Goal: Task Accomplishment & Management: Manage account settings

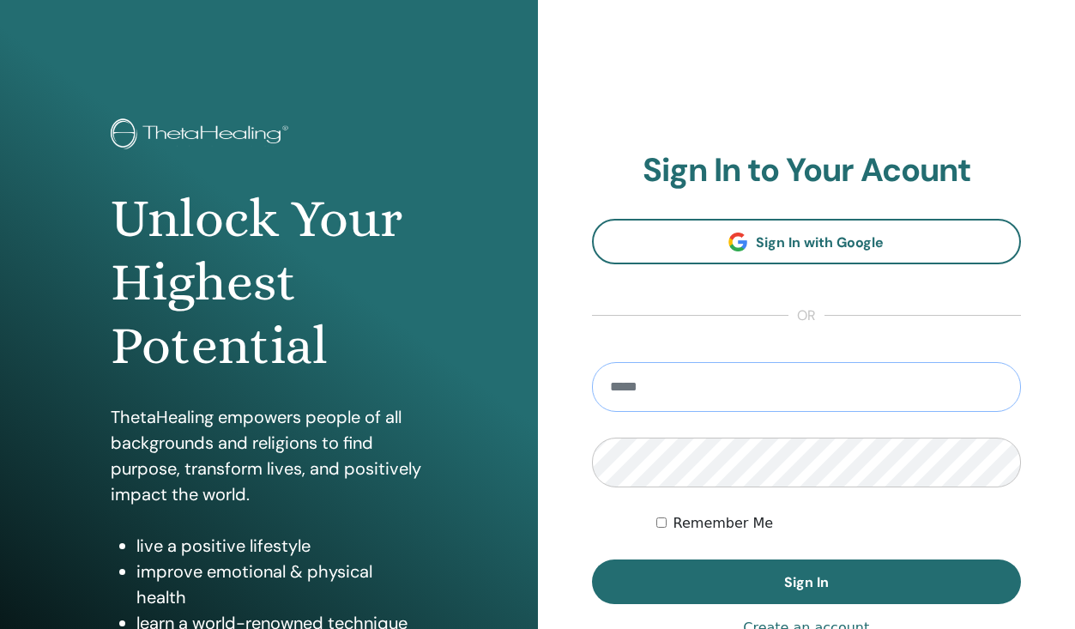
type input "**********"
click at [805, 582] on button "Sign In" at bounding box center [807, 581] width 430 height 45
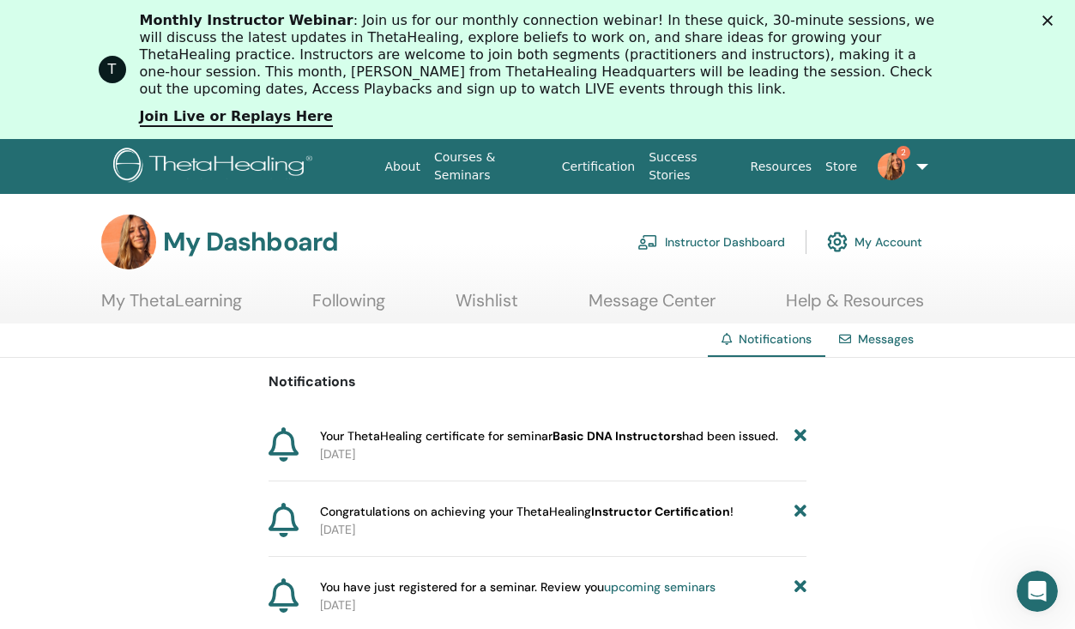
click at [197, 234] on h3 "My Dashboard" at bounding box center [250, 241] width 175 height 31
click at [136, 303] on link "My ThetaLearning" at bounding box center [171, 306] width 141 height 33
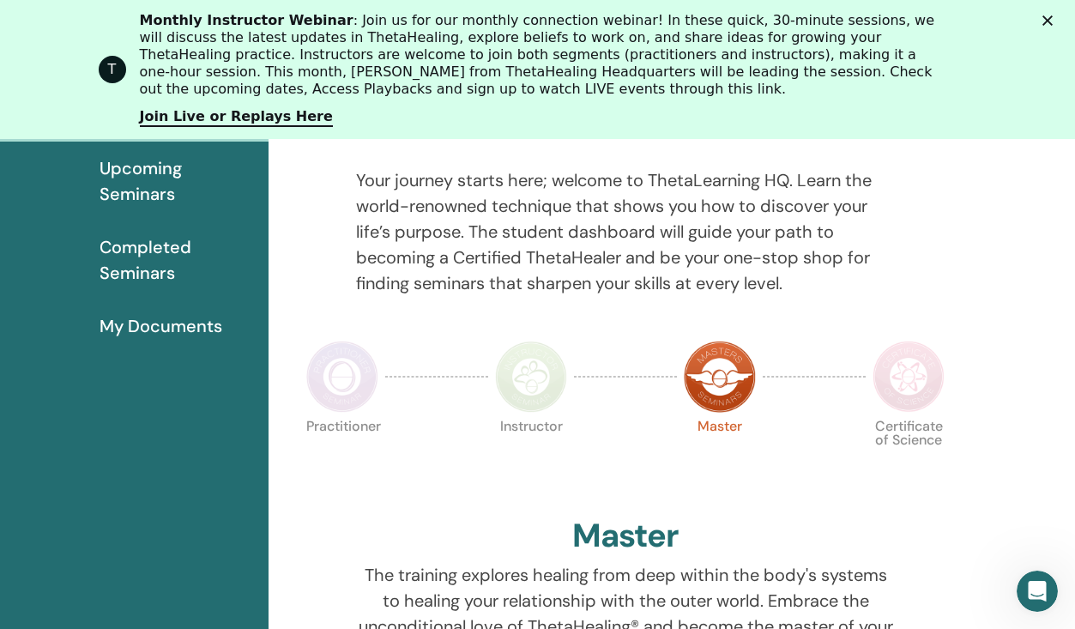
scroll to position [258, 0]
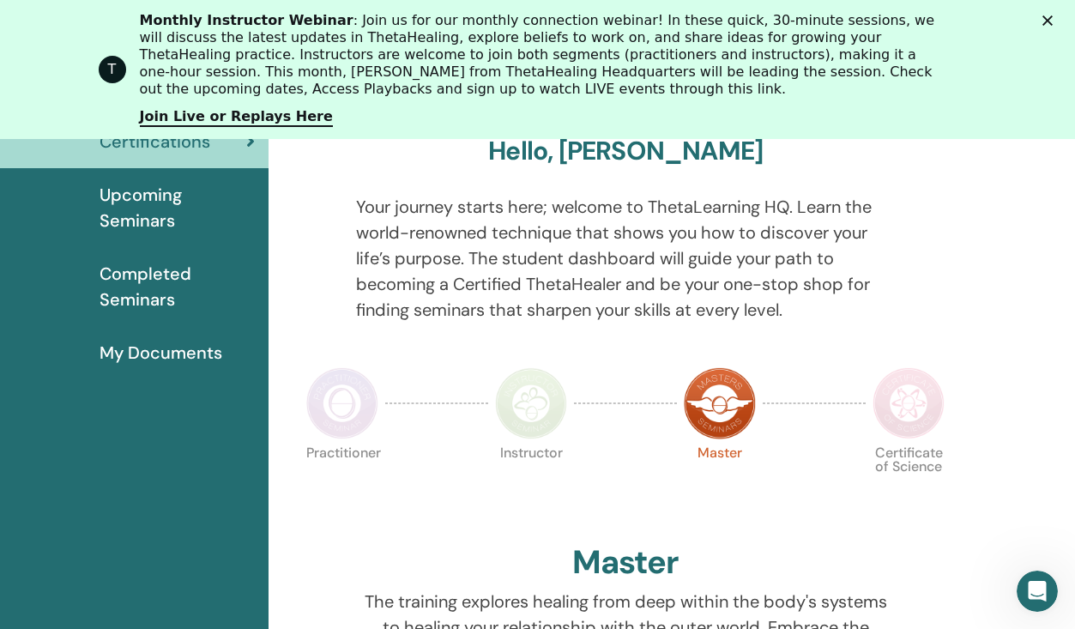
click at [1051, 18] on polygon "Close" at bounding box center [1047, 20] width 10 height 10
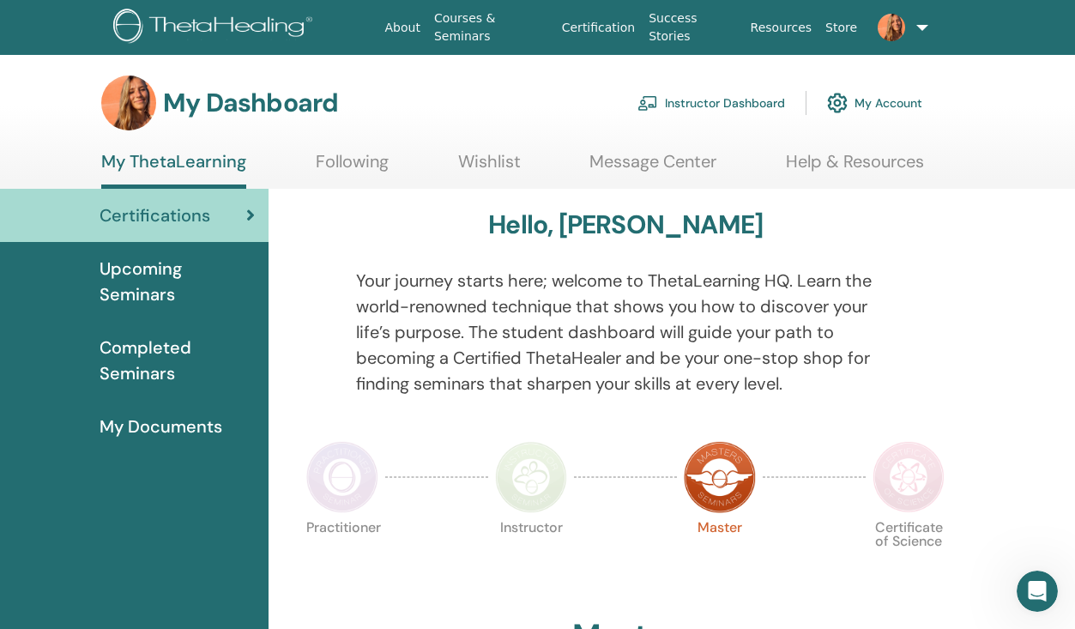
scroll to position [0, 0]
click at [872, 107] on link "My Account" at bounding box center [874, 103] width 95 height 38
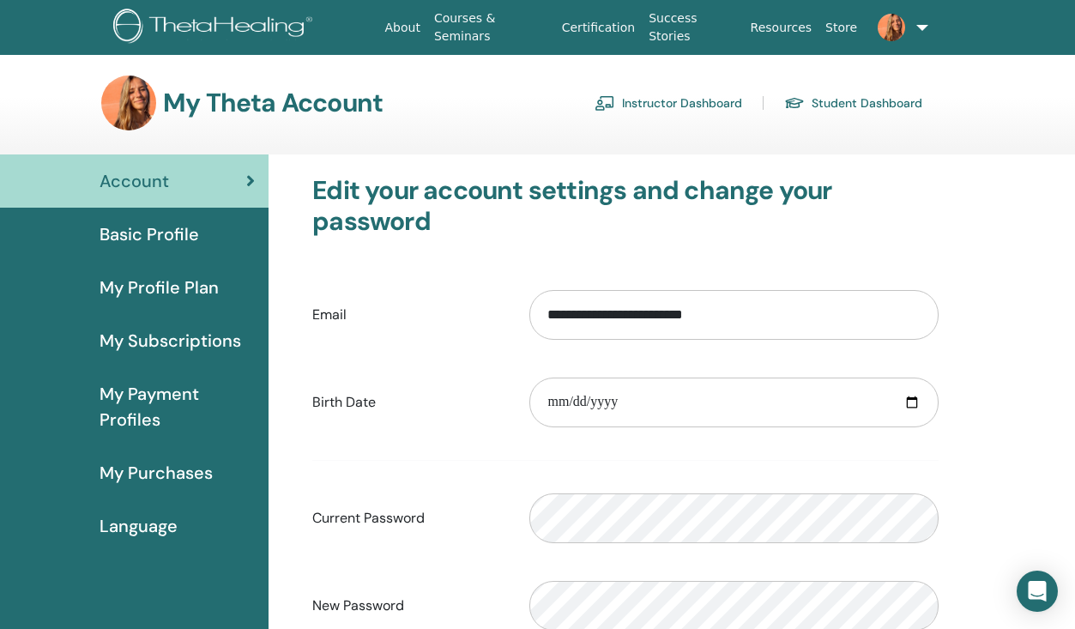
click at [688, 101] on link "Instructor Dashboard" at bounding box center [668, 102] width 148 height 27
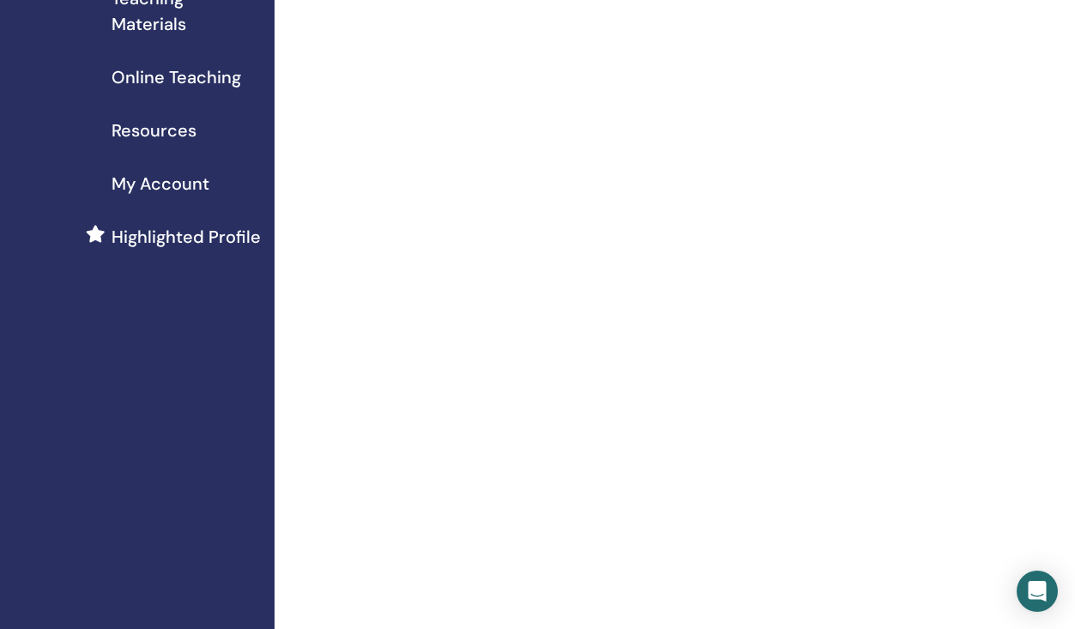
scroll to position [304, 0]
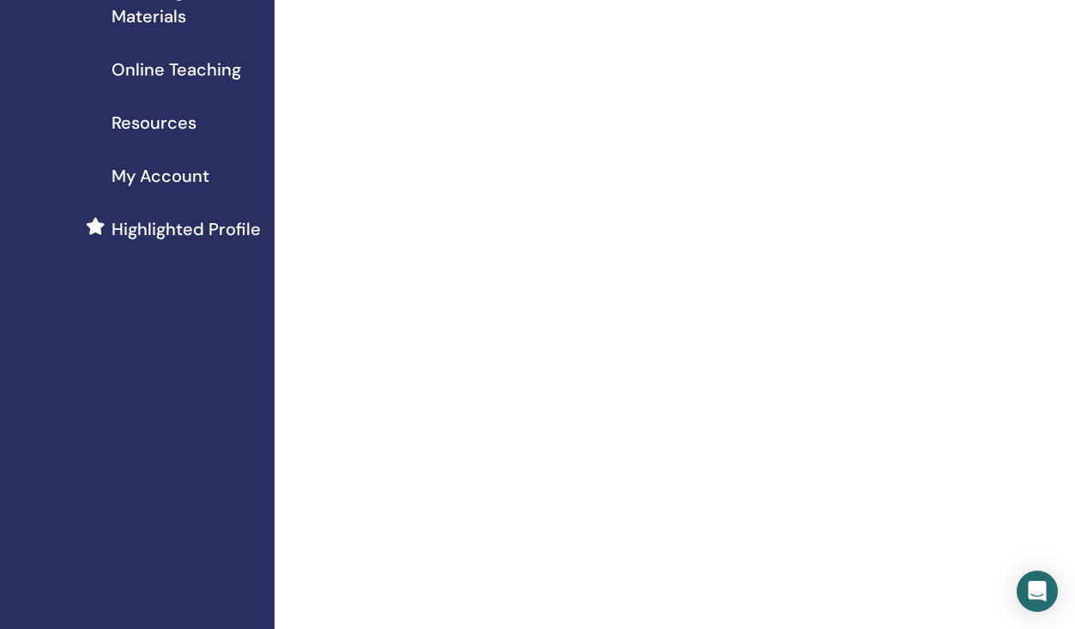
click at [148, 175] on span "My Account" at bounding box center [161, 176] width 98 height 26
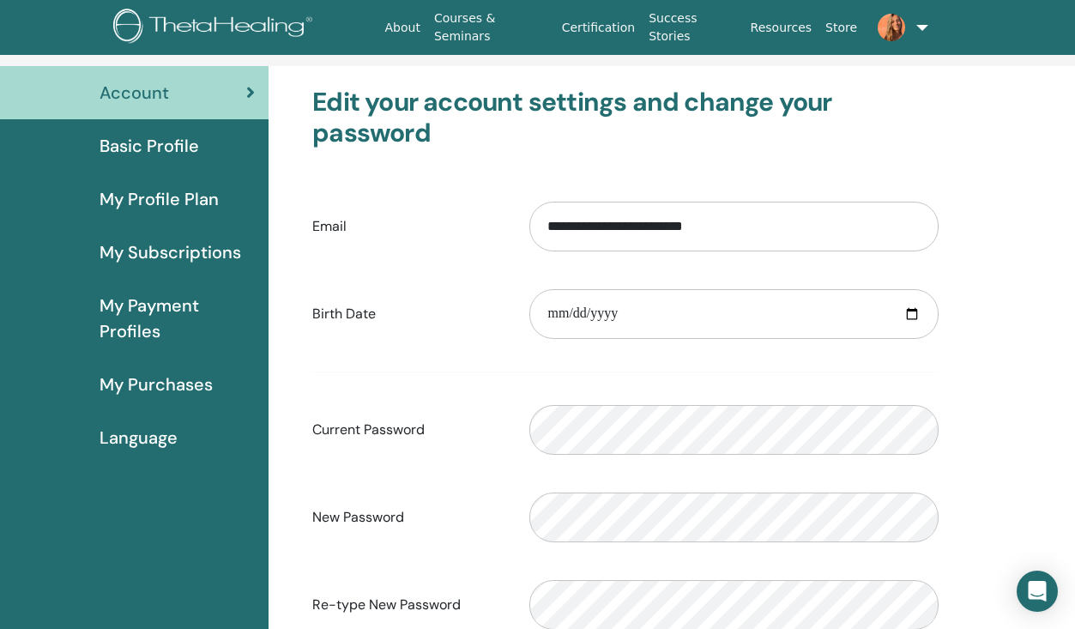
scroll to position [78, 0]
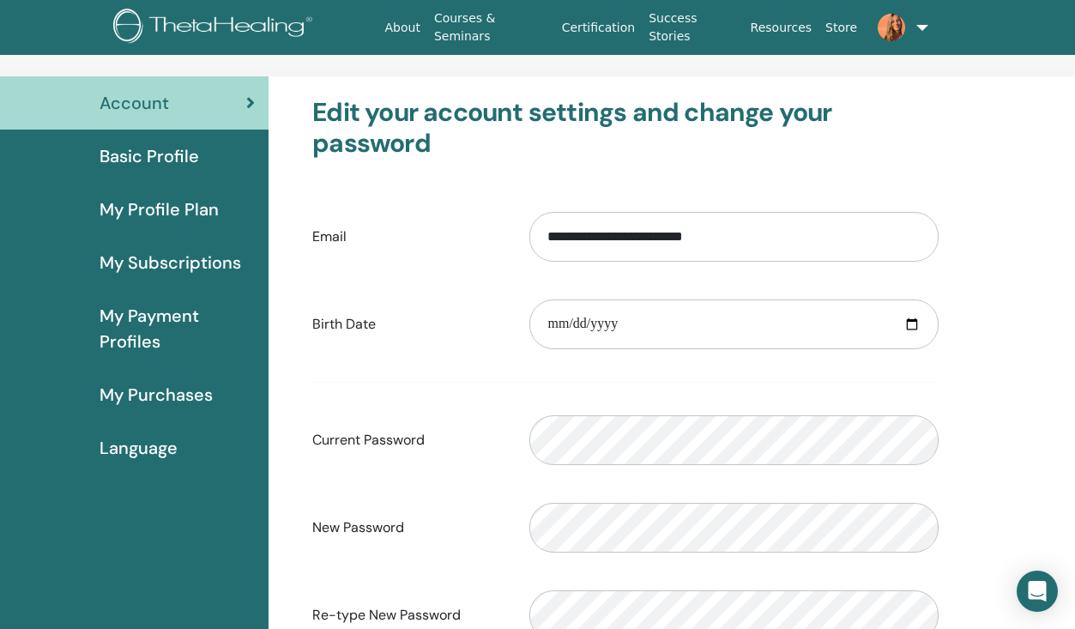
click at [167, 164] on span "Basic Profile" at bounding box center [148, 156] width 99 height 26
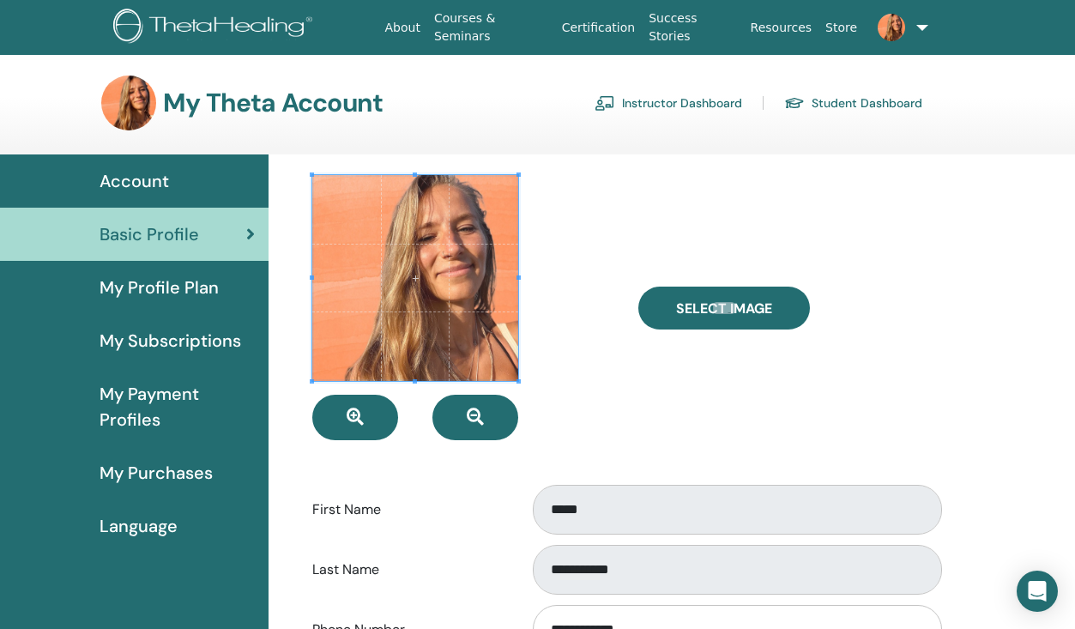
click at [164, 173] on span "Account" at bounding box center [133, 181] width 69 height 26
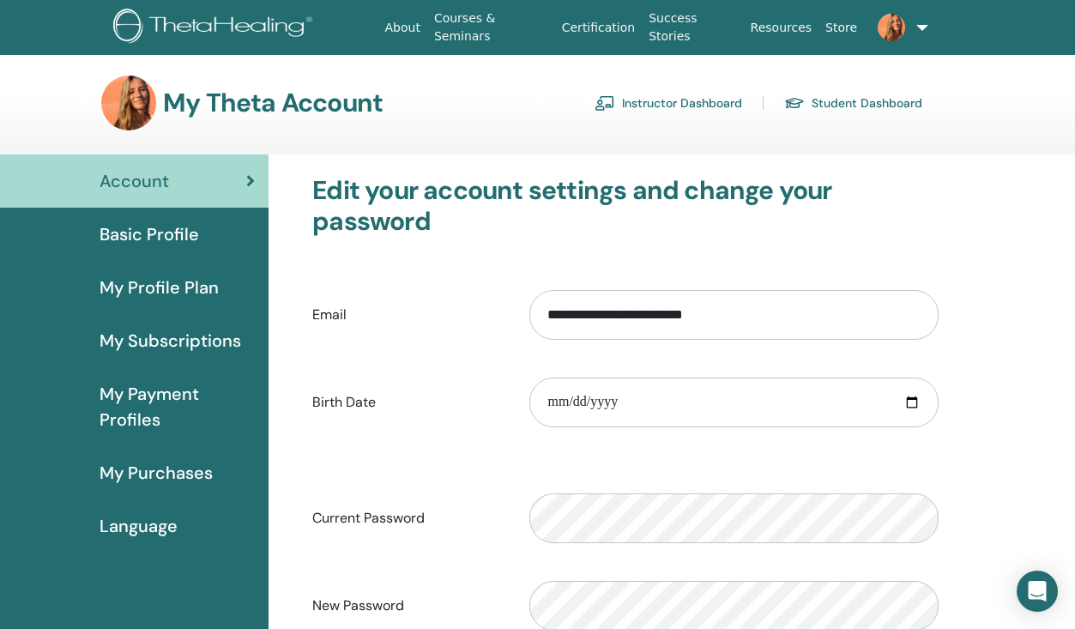
click at [676, 102] on link "Instructor Dashboard" at bounding box center [668, 102] width 148 height 27
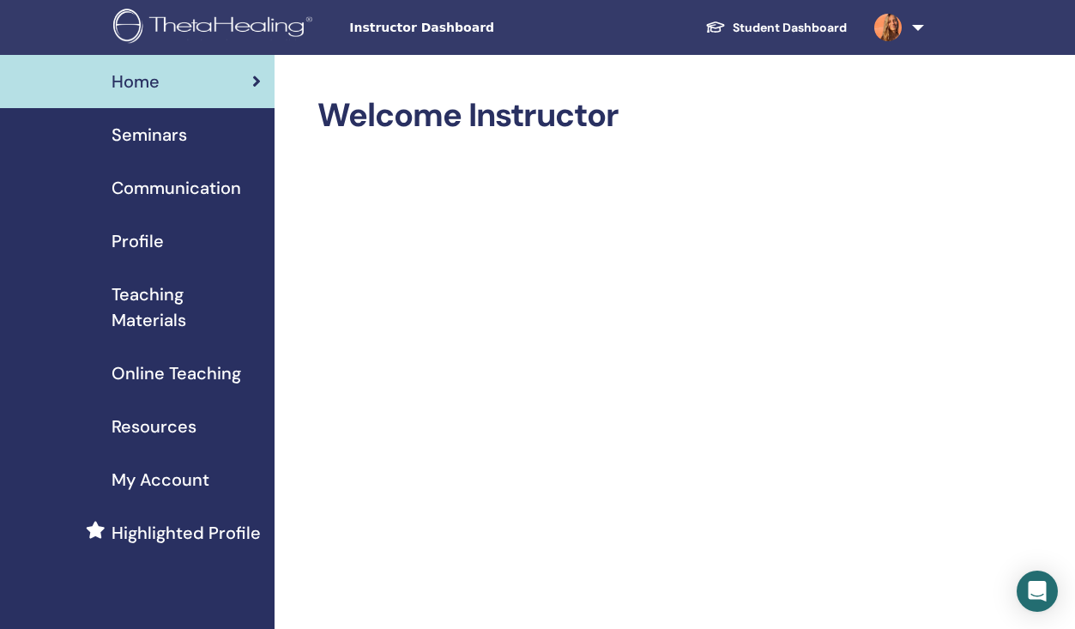
click at [154, 238] on span "Profile" at bounding box center [138, 241] width 52 height 26
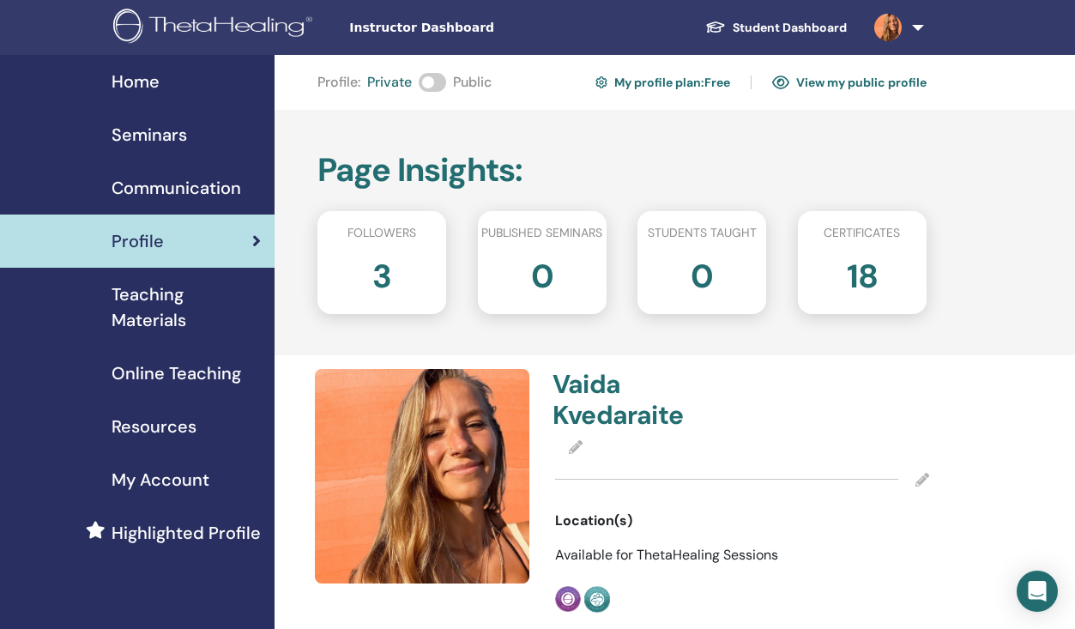
click at [437, 81] on span at bounding box center [432, 82] width 27 height 19
click at [870, 281] on h2 "18" at bounding box center [862, 273] width 31 height 48
click at [871, 250] on h2 "18" at bounding box center [862, 273] width 31 height 48
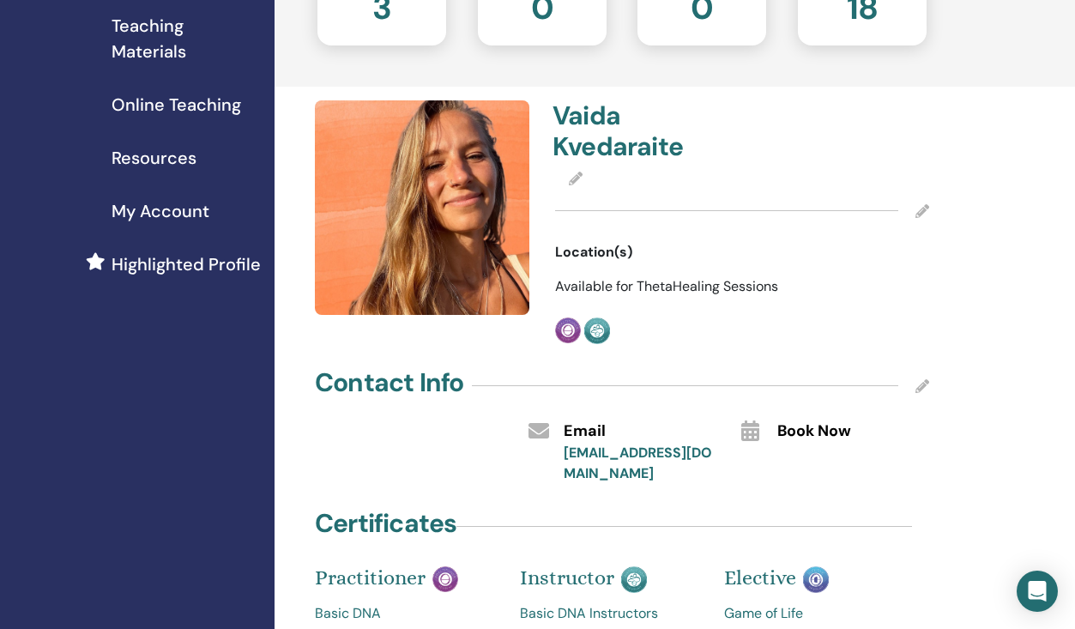
scroll to position [281, 0]
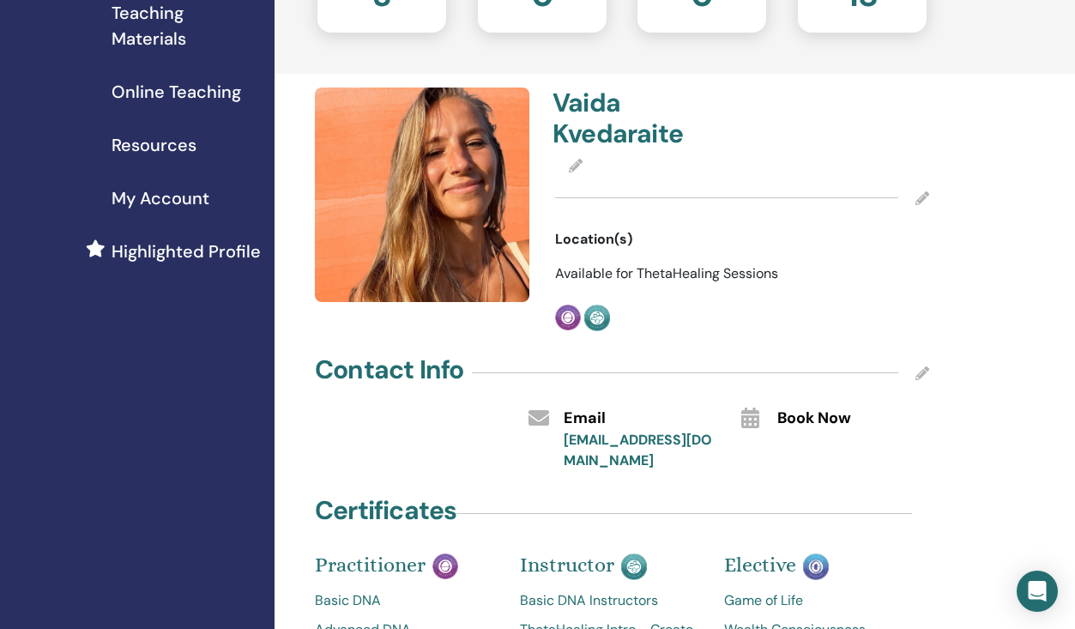
click at [922, 195] on icon at bounding box center [922, 198] width 14 height 14
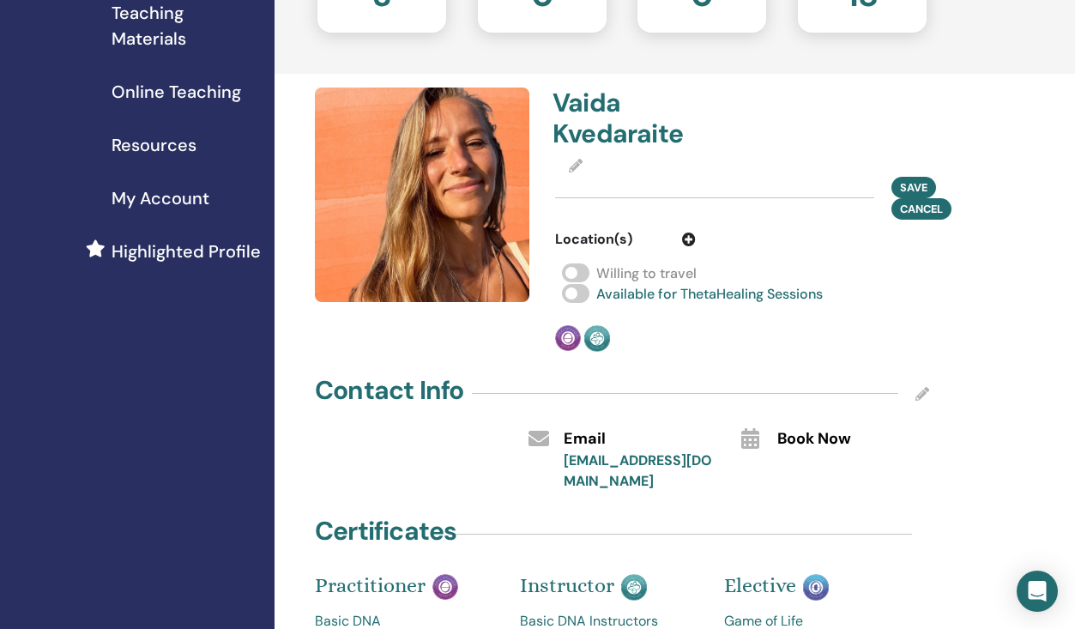
click at [577, 276] on span at bounding box center [575, 272] width 27 height 19
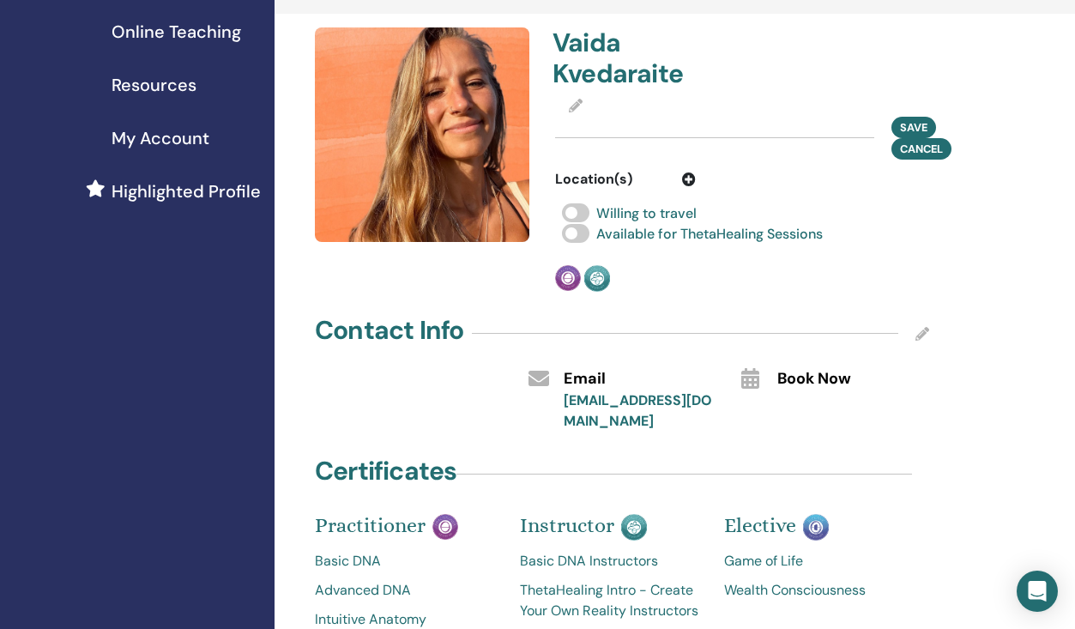
scroll to position [348, 1]
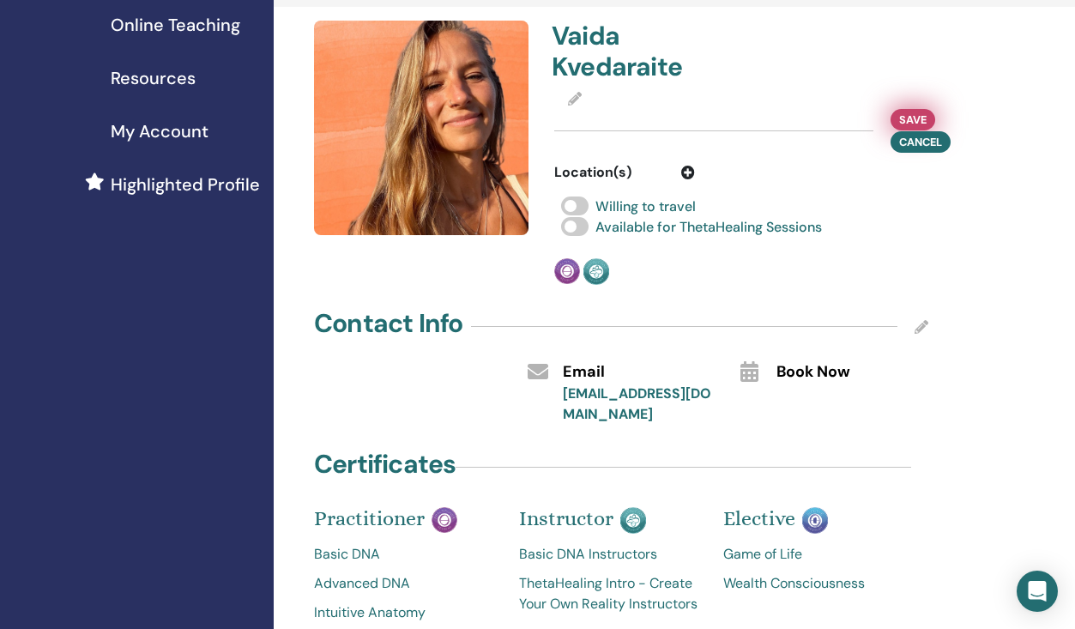
click at [909, 117] on span "Save" at bounding box center [912, 120] width 27 height 18
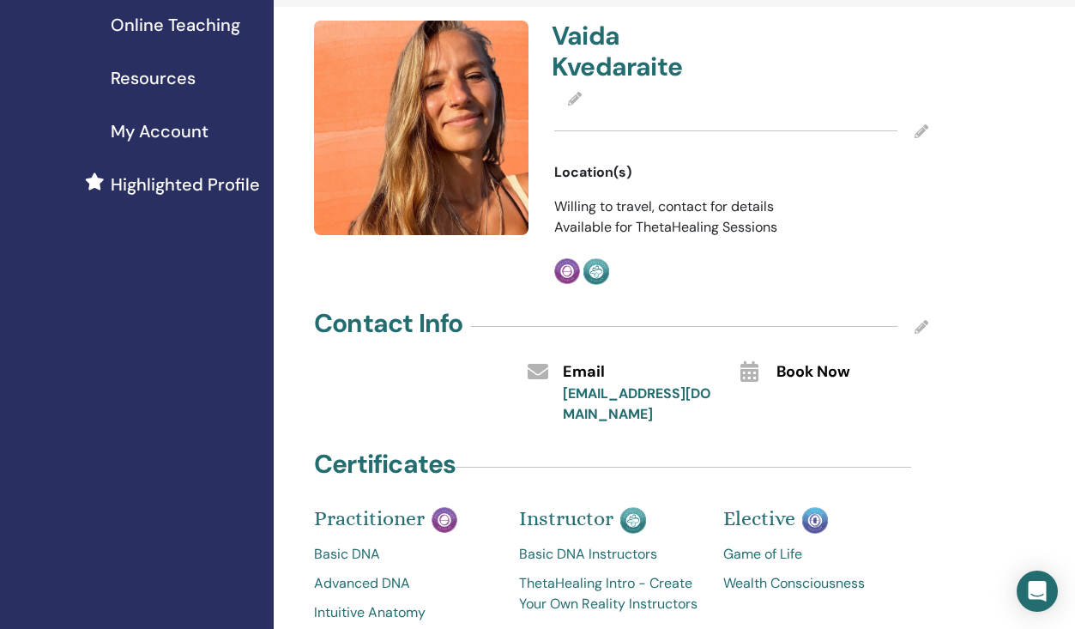
click at [921, 132] on icon at bounding box center [921, 131] width 14 height 14
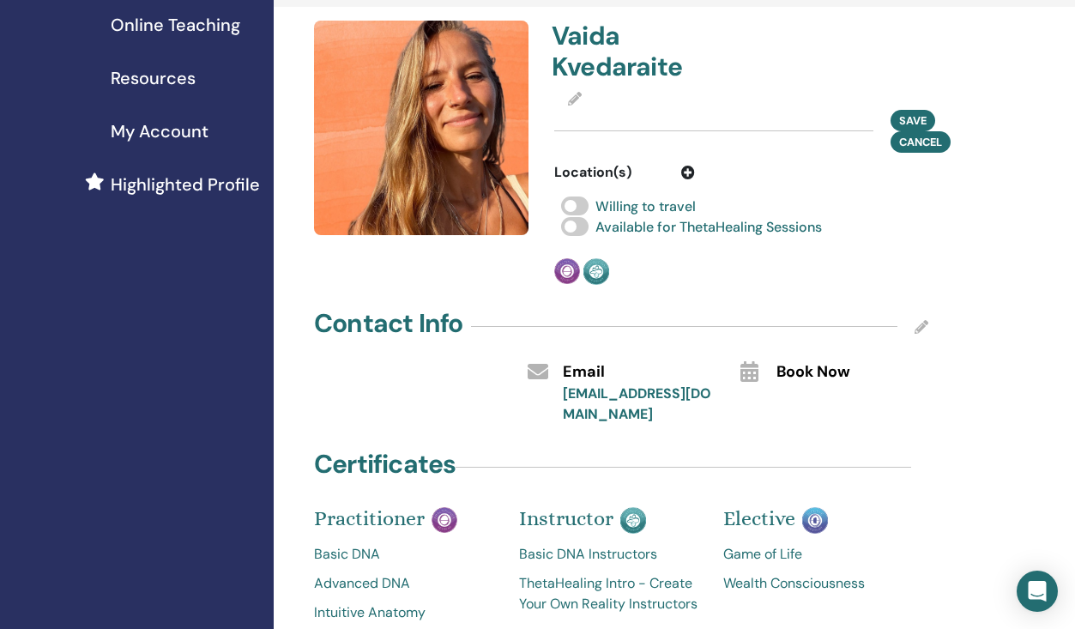
click at [689, 171] on icon at bounding box center [688, 173] width 14 height 14
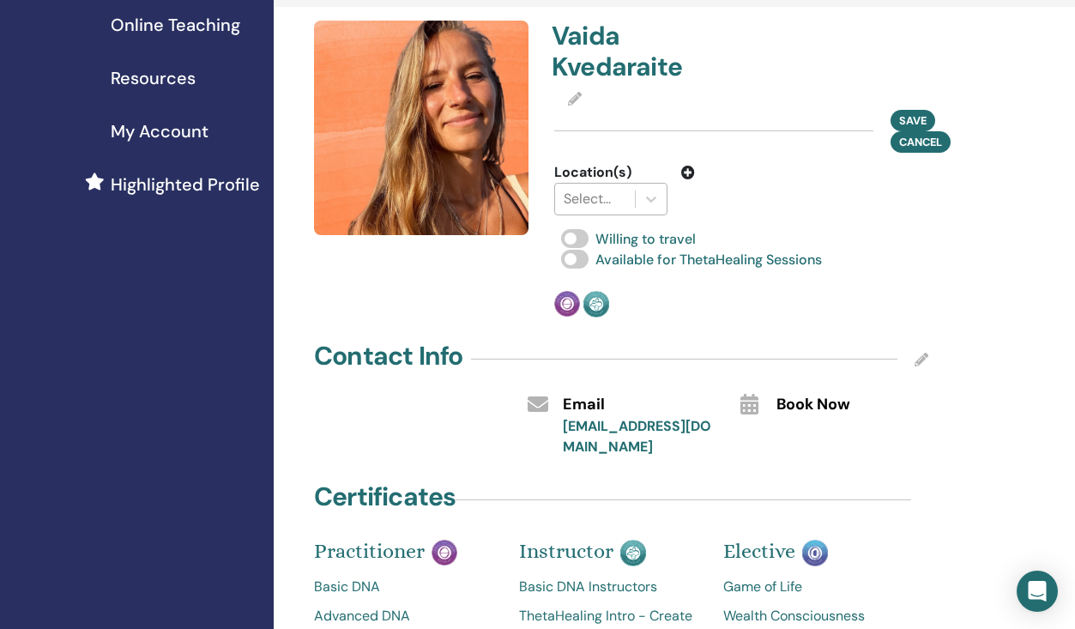
click at [570, 201] on div "Select..." at bounding box center [595, 199] width 63 height 21
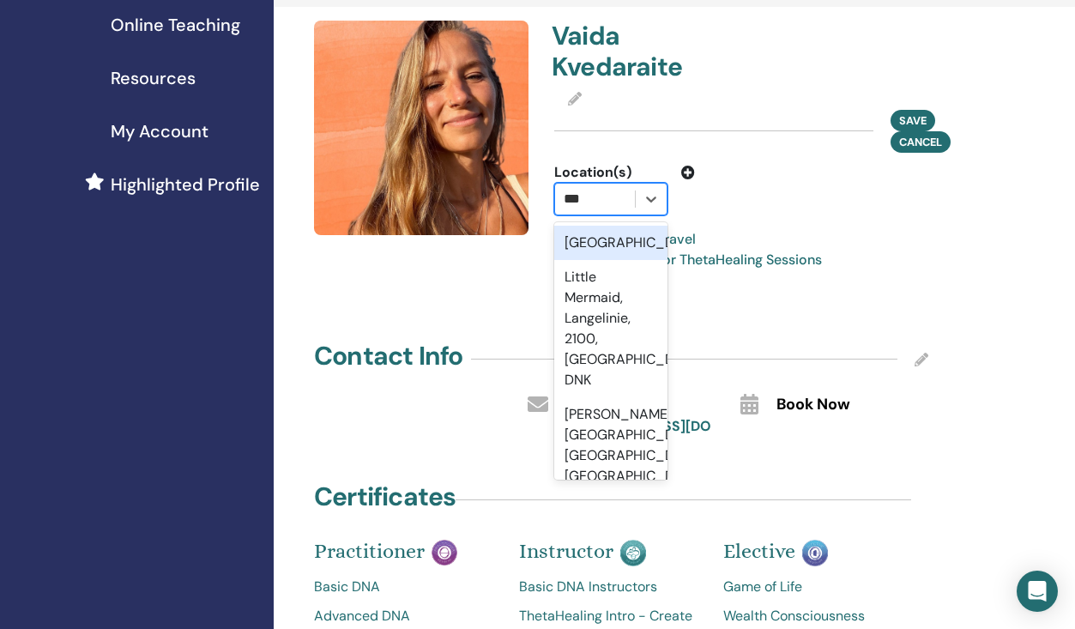
type input "****"
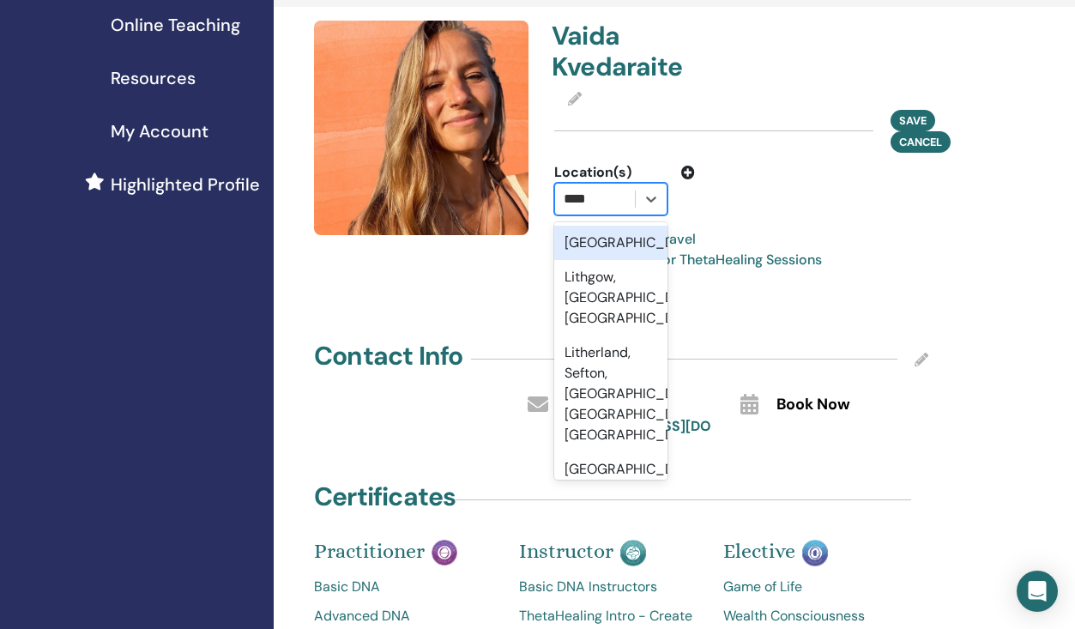
click at [600, 236] on div "Lithuania" at bounding box center [610, 243] width 113 height 34
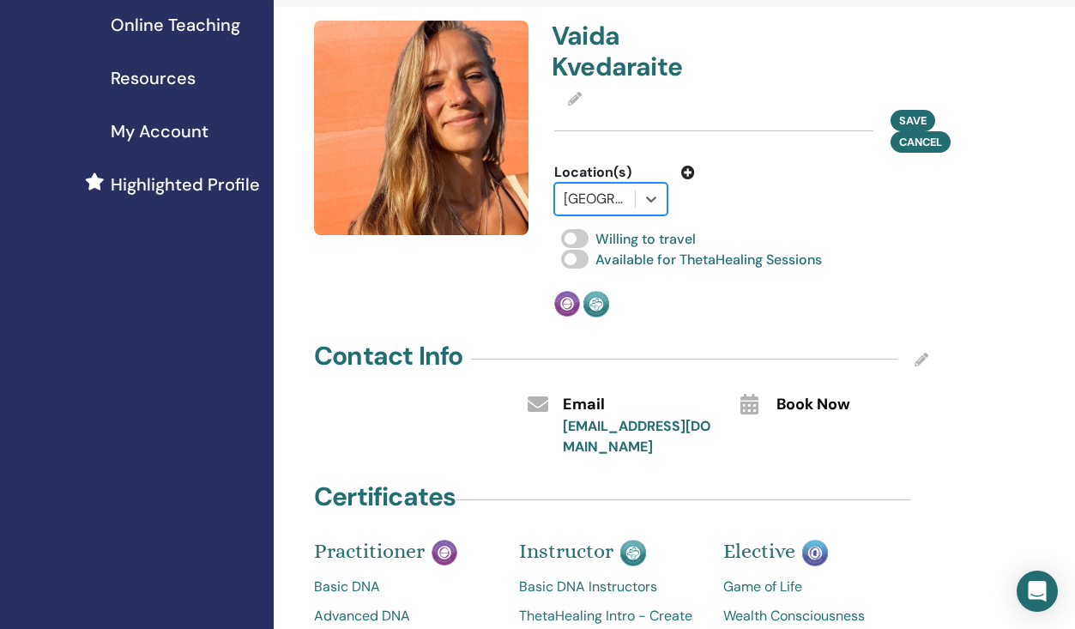
click at [689, 168] on icon at bounding box center [688, 173] width 14 height 14
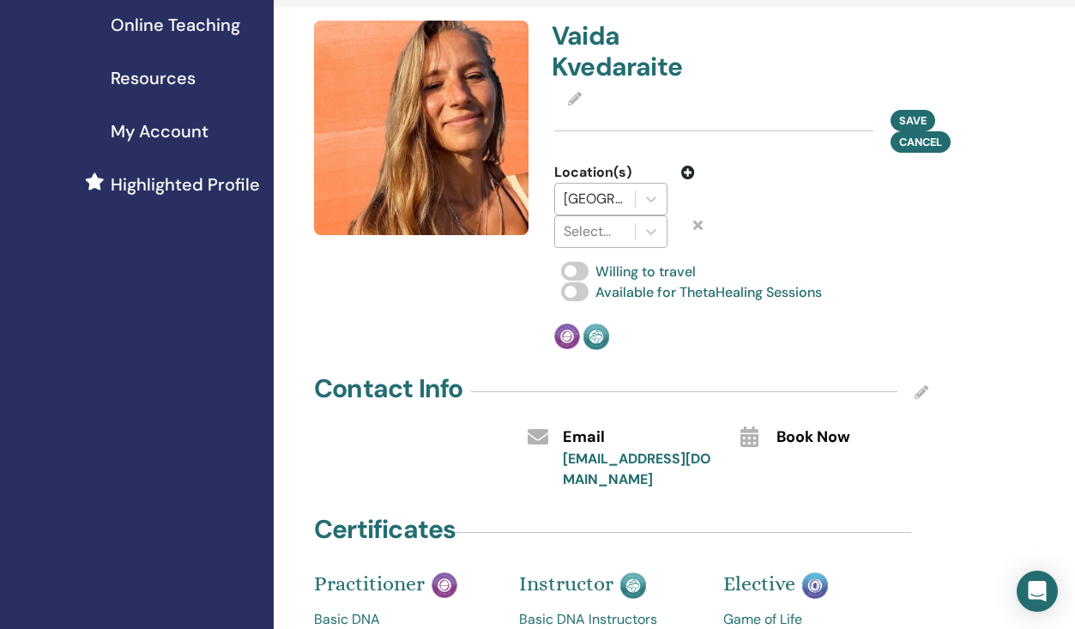
click at [585, 224] on div "Select..." at bounding box center [595, 231] width 63 height 21
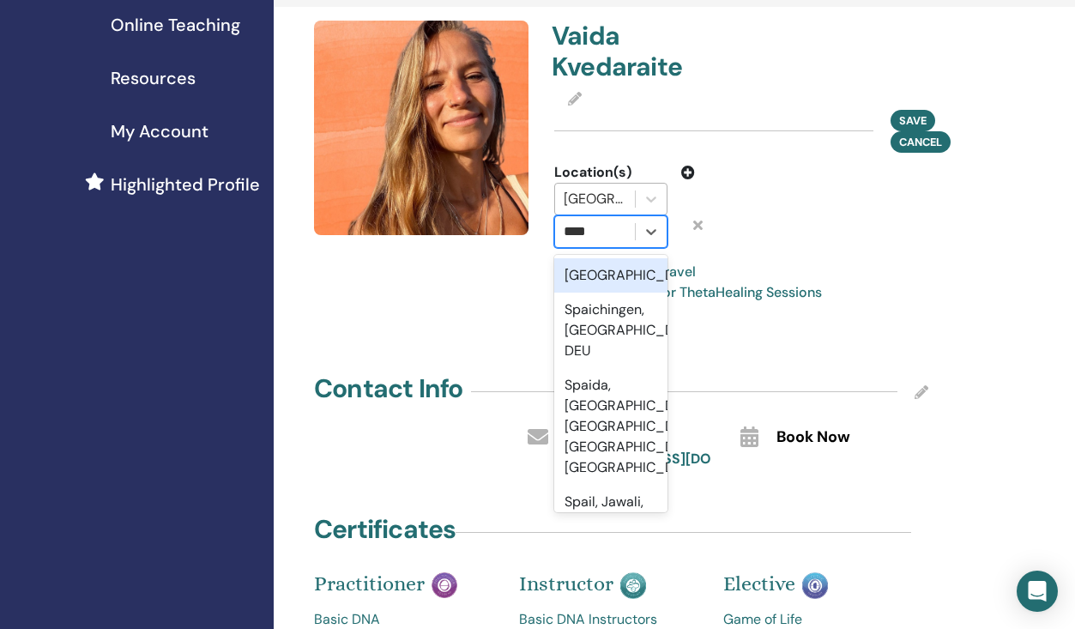
type input "*****"
click at [585, 272] on div "Spain" at bounding box center [610, 275] width 113 height 34
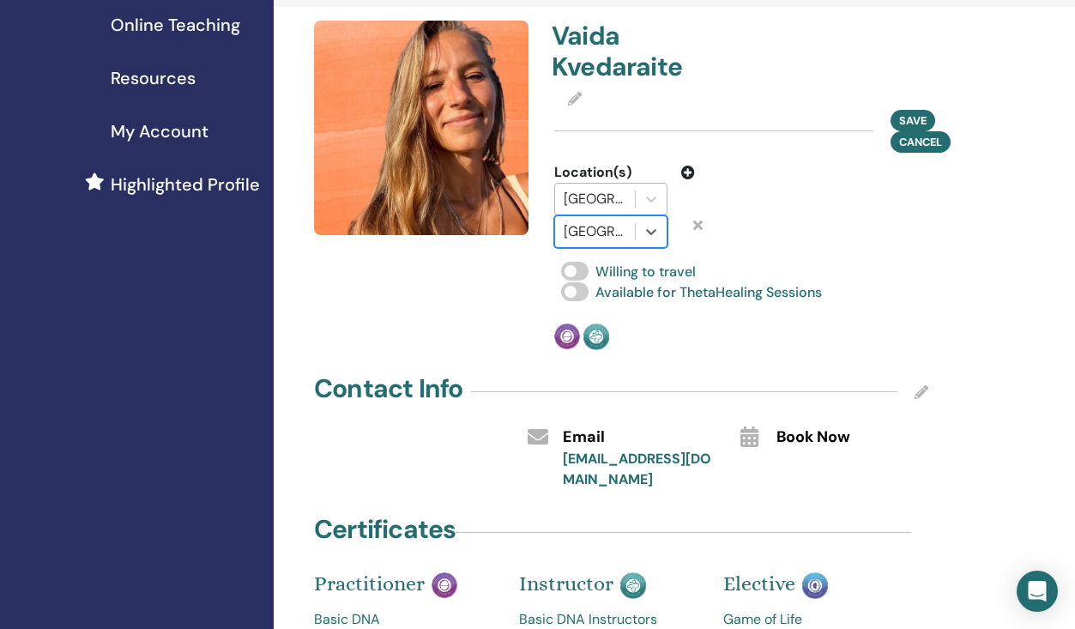
click at [689, 172] on icon at bounding box center [688, 173] width 14 height 14
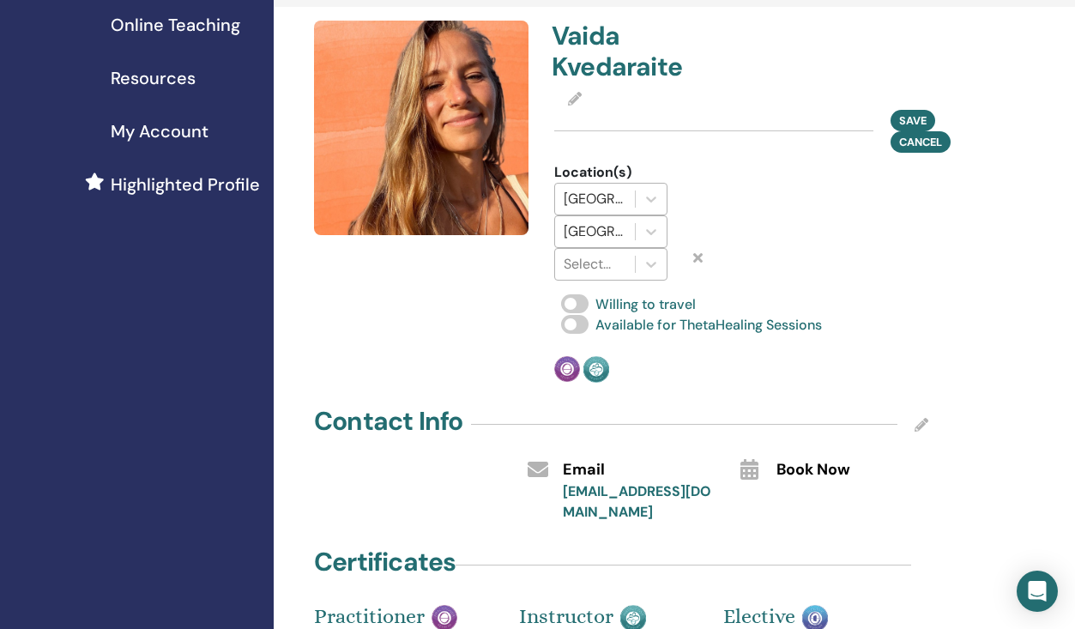
click at [596, 259] on div "Select..." at bounding box center [595, 264] width 63 height 21
type input "**"
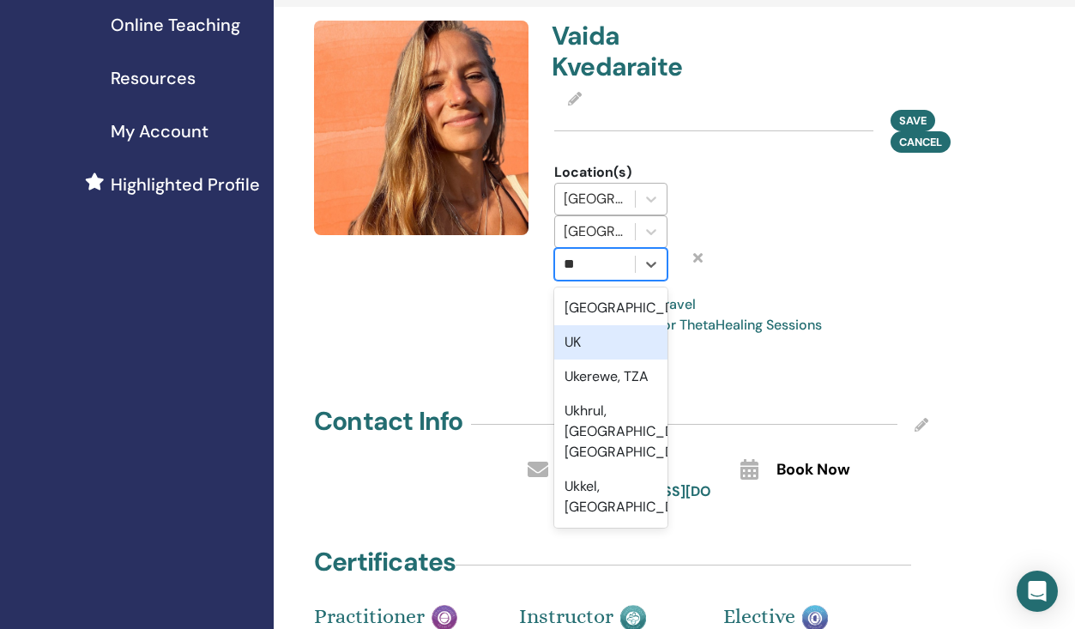
click at [576, 337] on div "UK" at bounding box center [610, 342] width 113 height 34
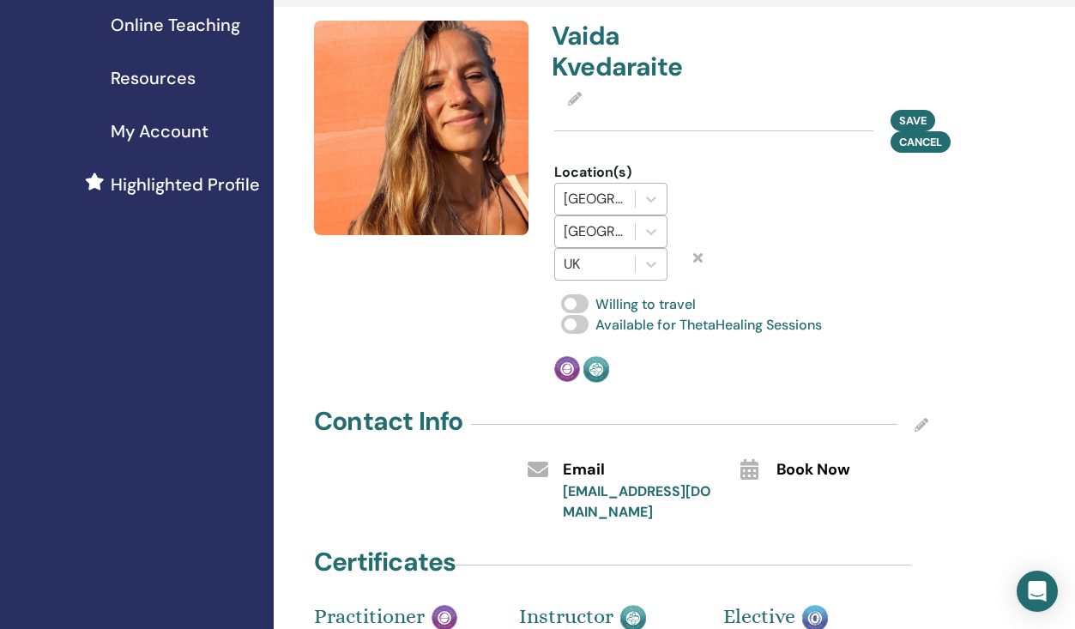
click at [803, 268] on div at bounding box center [791, 221] width 166 height 118
click at [916, 116] on span "Save" at bounding box center [912, 120] width 27 height 18
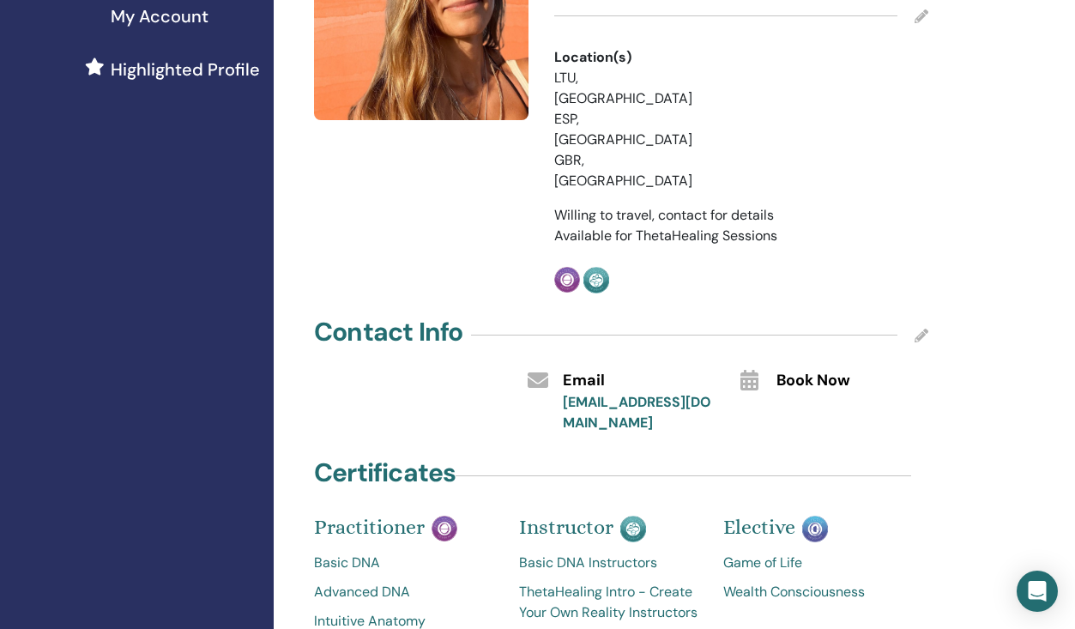
scroll to position [471, 1]
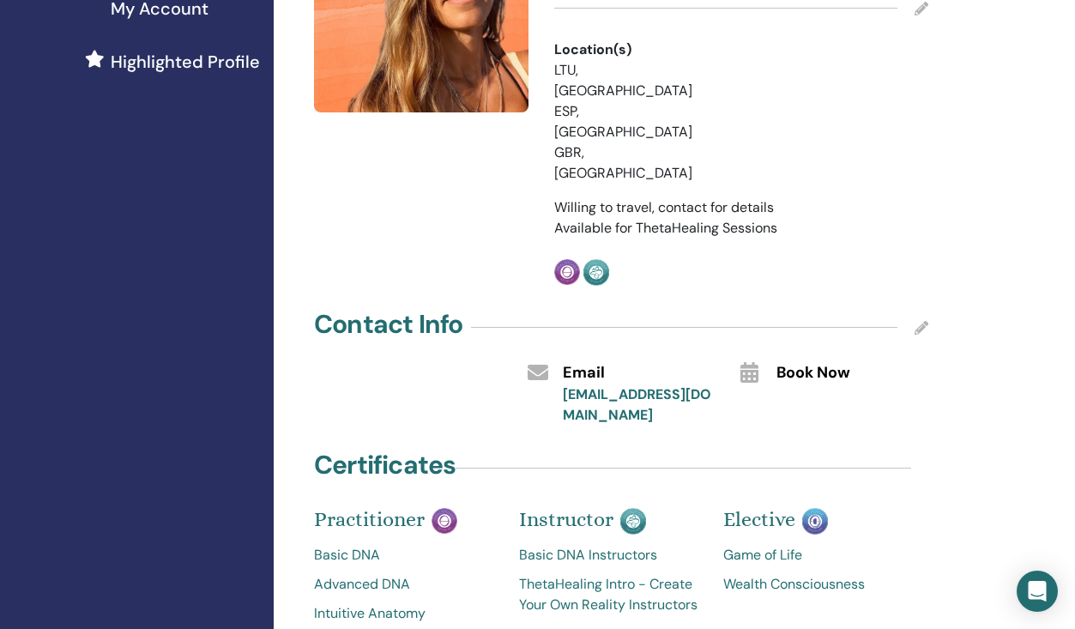
click at [920, 321] on icon at bounding box center [921, 328] width 14 height 14
click at [1024, 330] on div "**********" at bounding box center [677, 439] width 806 height 1711
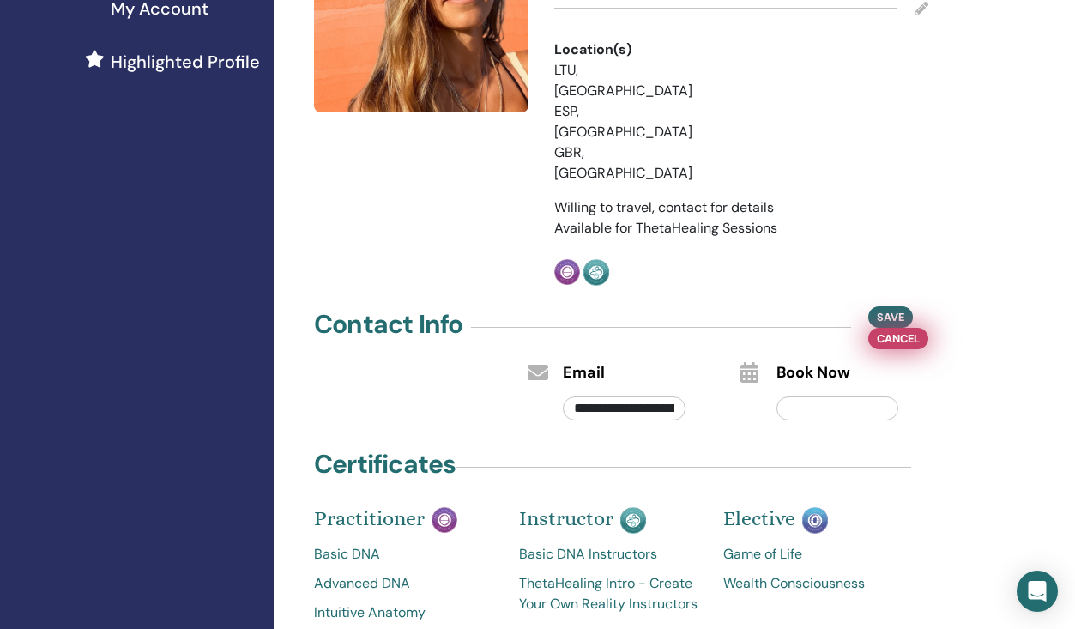
click at [910, 329] on span "Cancel" at bounding box center [898, 338] width 43 height 18
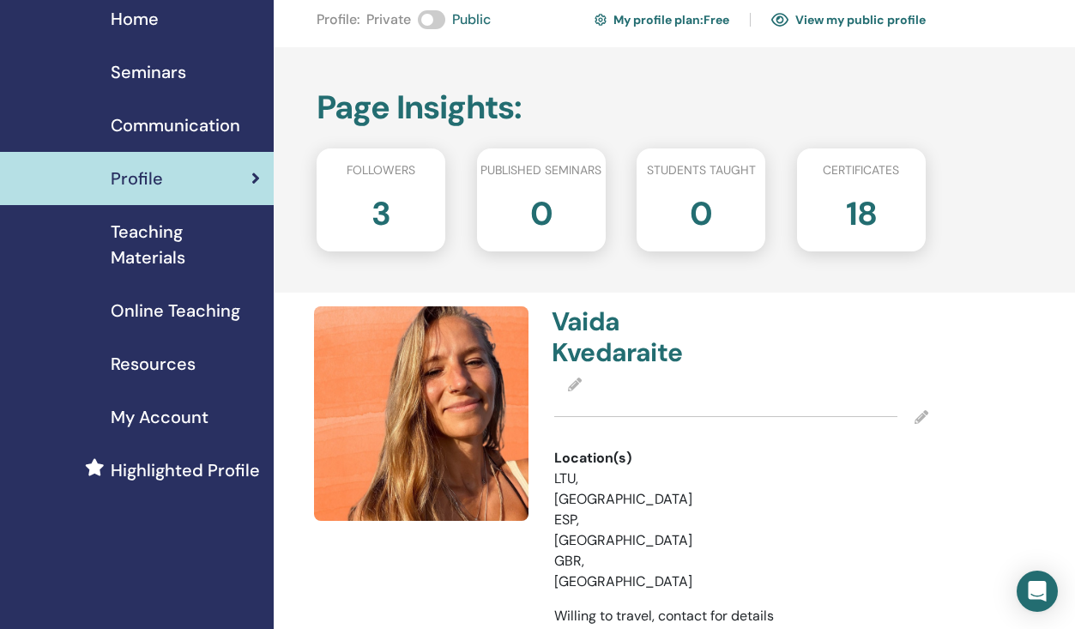
scroll to position [88, 0]
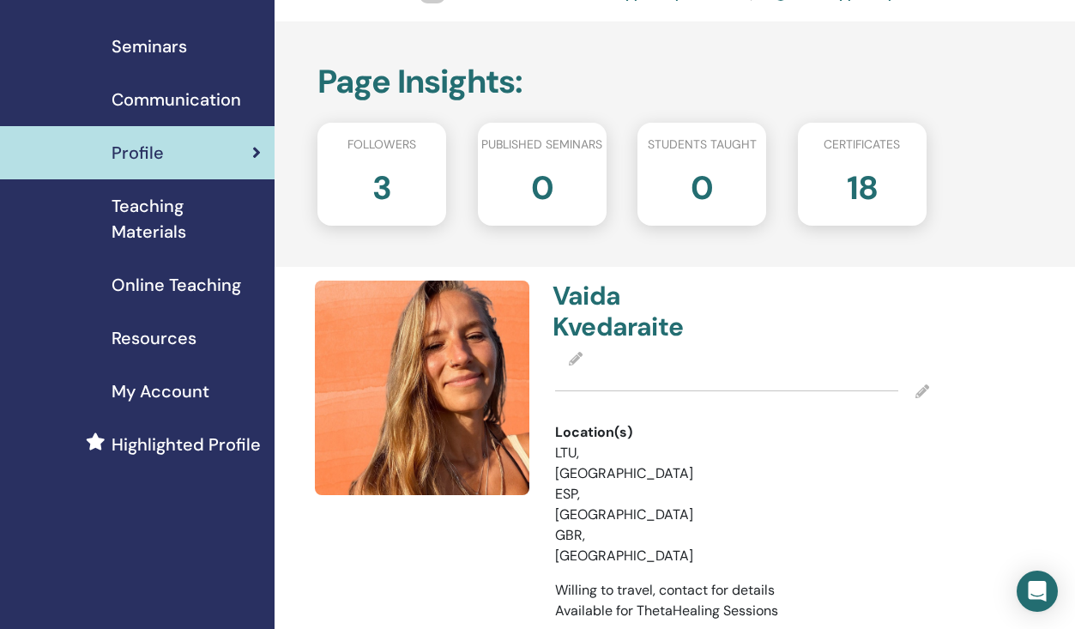
click at [931, 385] on div "Vaida Kvedaraite Location(s) LTU, Lithuania ESP, Spain GBR, UK Willing to trave…" at bounding box center [742, 474] width 395 height 388
click at [924, 387] on icon at bounding box center [922, 391] width 14 height 14
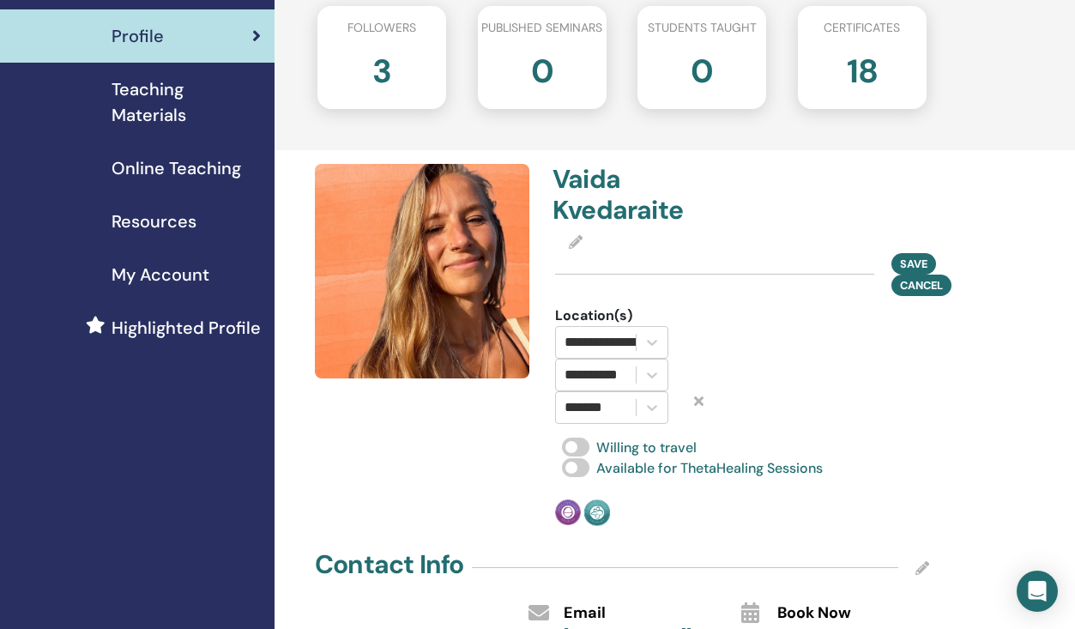
scroll to position [141, 0]
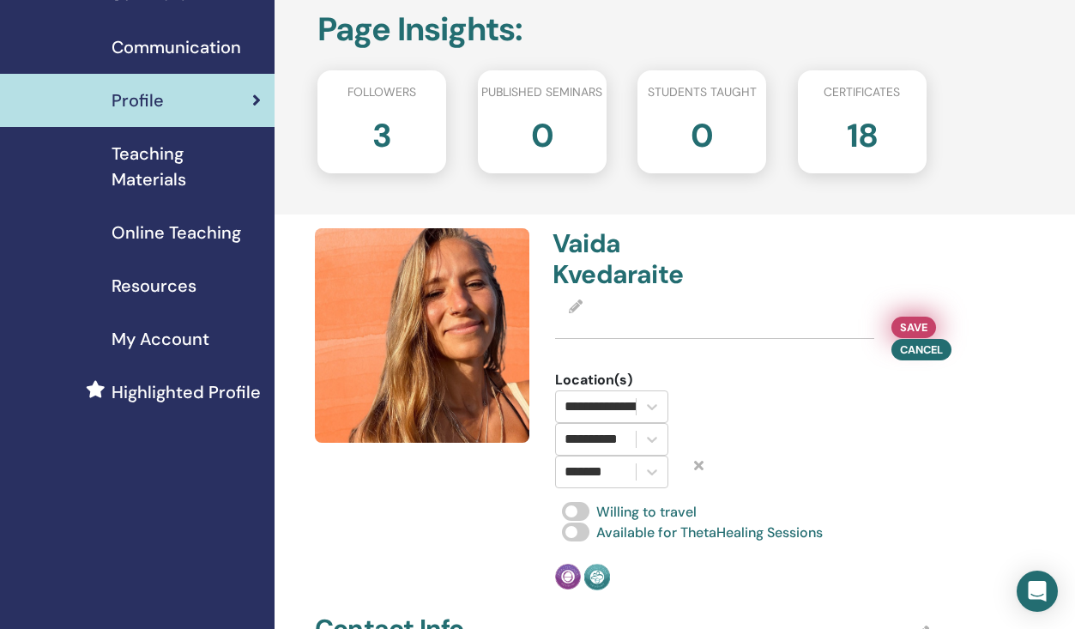
click at [924, 323] on span "Save" at bounding box center [913, 327] width 27 height 18
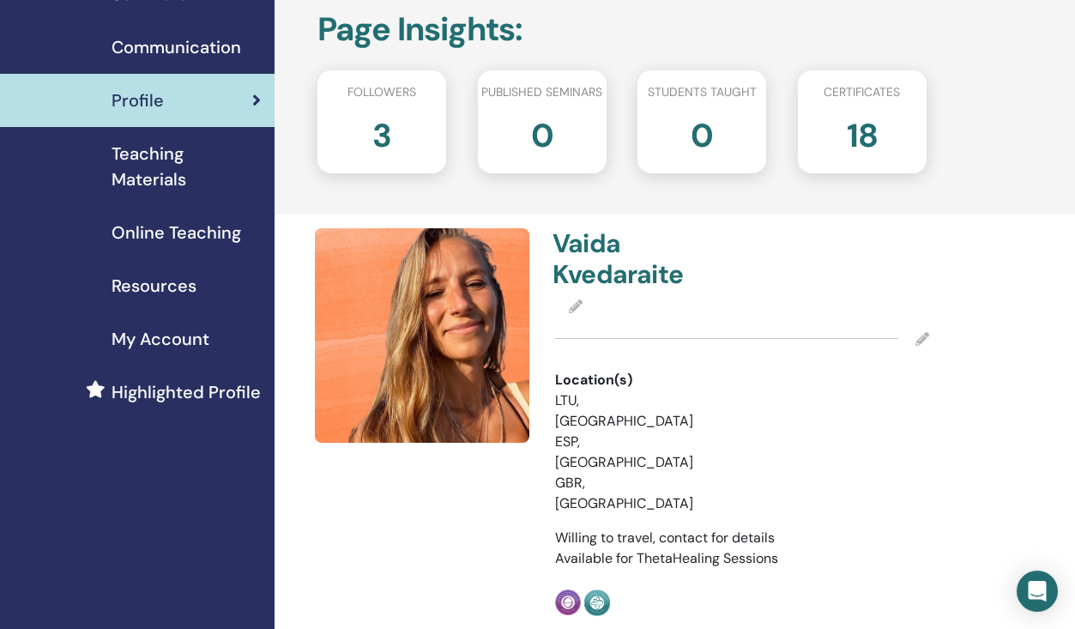
click at [160, 234] on span "Online Teaching" at bounding box center [177, 233] width 130 height 26
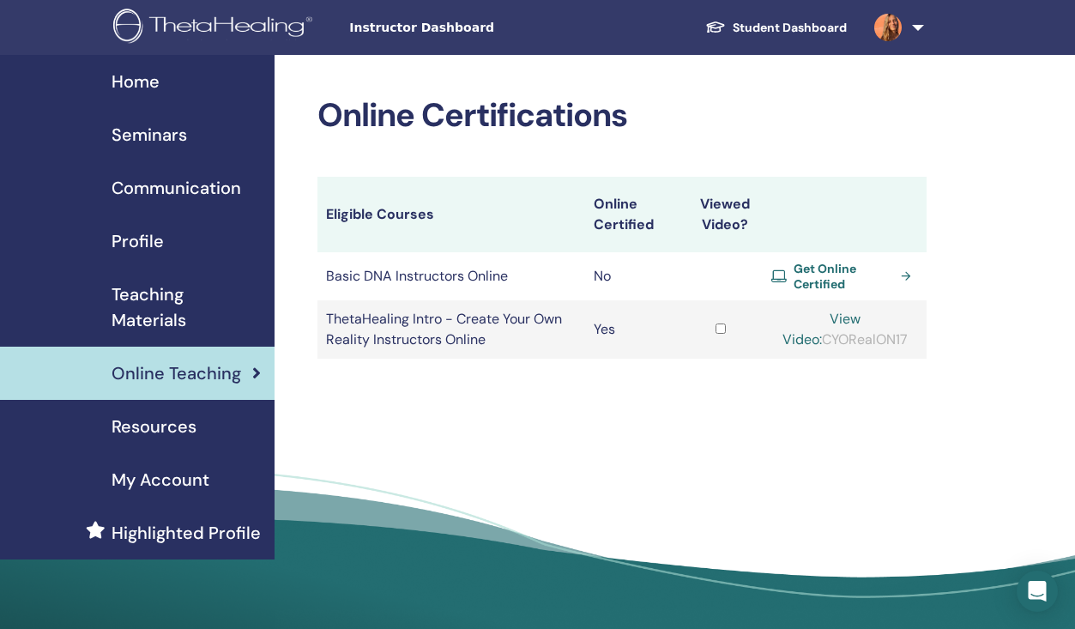
click at [843, 282] on span "Get Online Certified" at bounding box center [842, 276] width 99 height 31
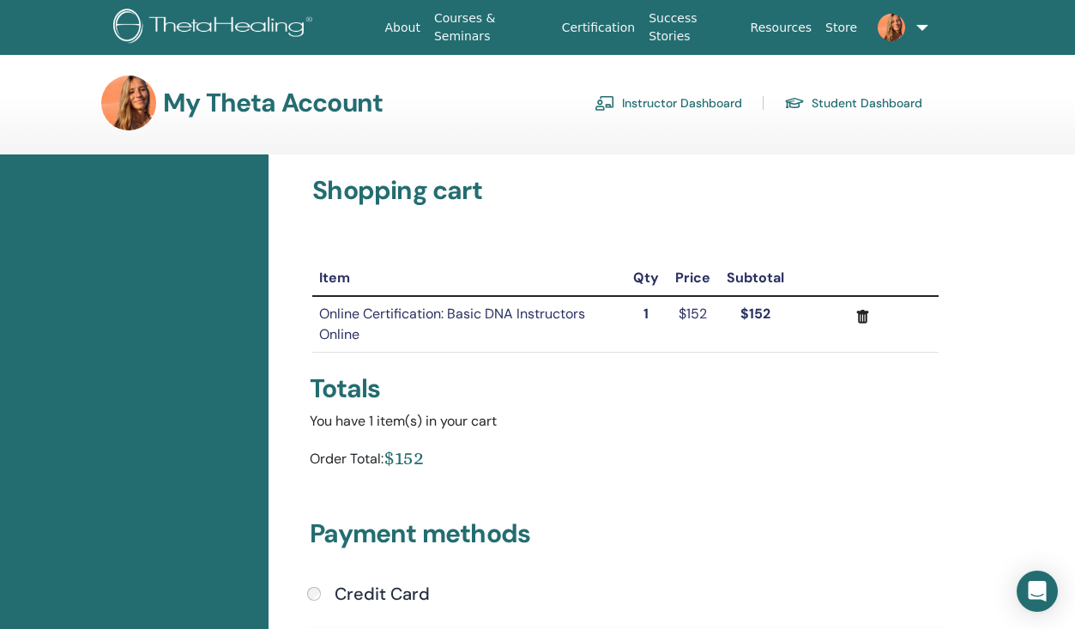
click at [490, 26] on link "Courses & Seminars" at bounding box center [491, 28] width 128 height 50
click at [157, 21] on img at bounding box center [215, 28] width 205 height 39
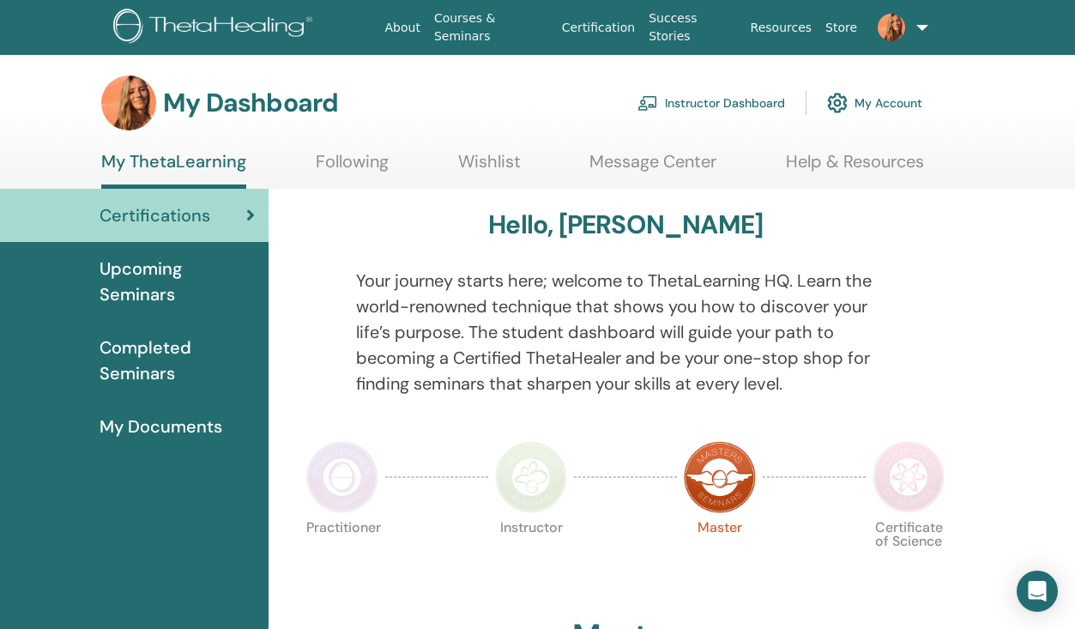
click at [145, 353] on span "Completed Seminars" at bounding box center [176, 360] width 155 height 51
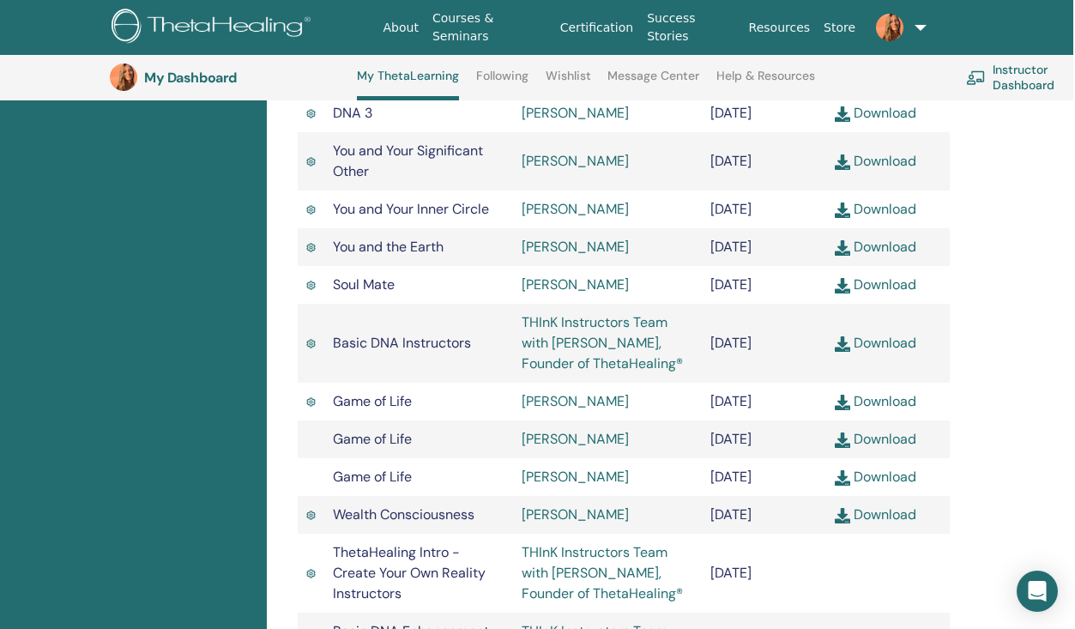
scroll to position [947, 2]
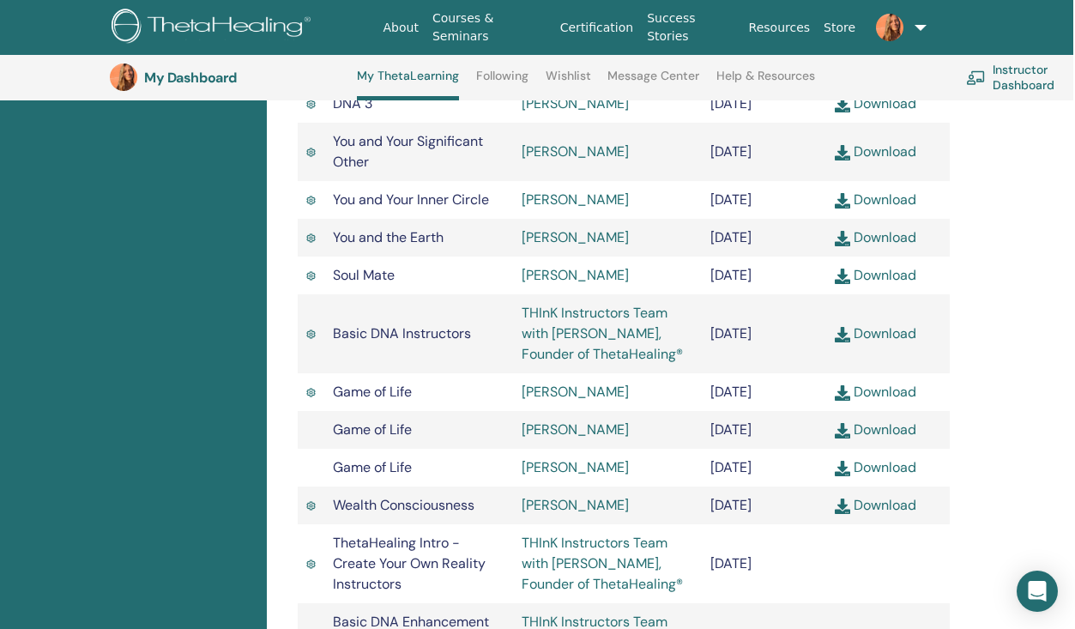
click at [884, 342] on link "Download" at bounding box center [875, 333] width 81 height 18
